Goal: Task Accomplishment & Management: Manage account settings

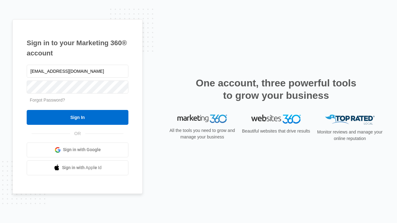
type input "[EMAIL_ADDRESS][DOMAIN_NAME]"
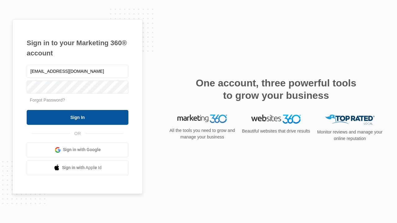
click at [78, 117] on input "Sign In" at bounding box center [78, 117] width 102 height 15
